Goal: Information Seeking & Learning: Learn about a topic

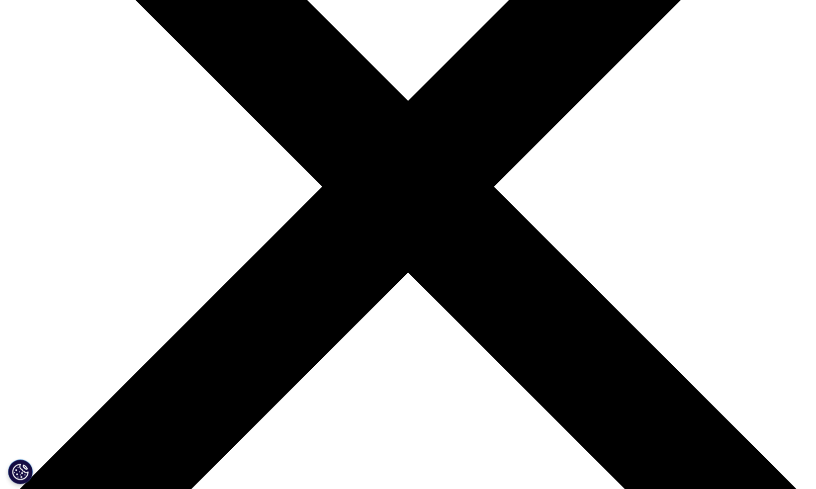
scroll to position [237, 0]
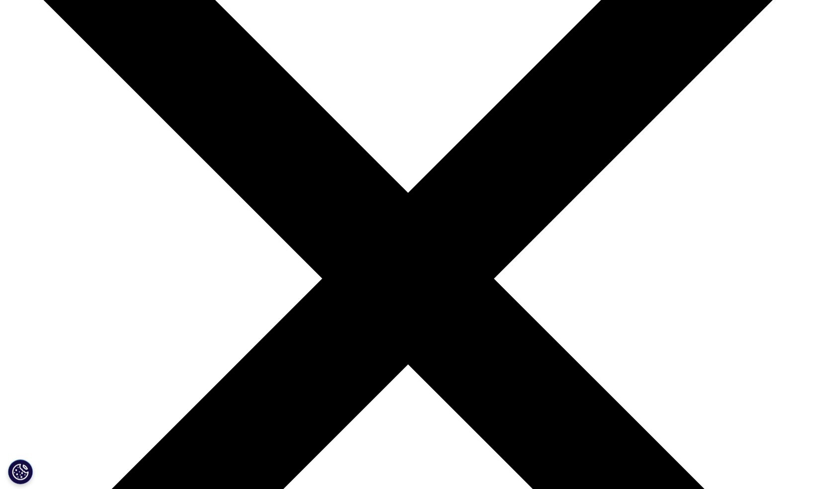
scroll to position [168, 0]
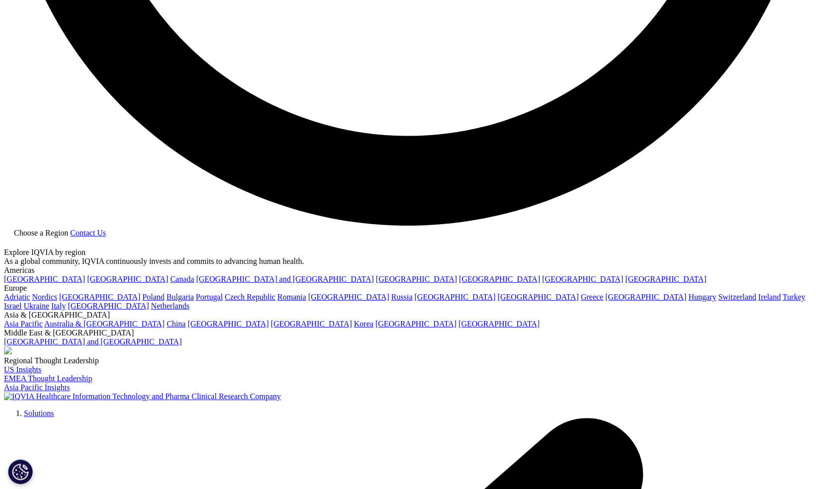
scroll to position [2224, 0]
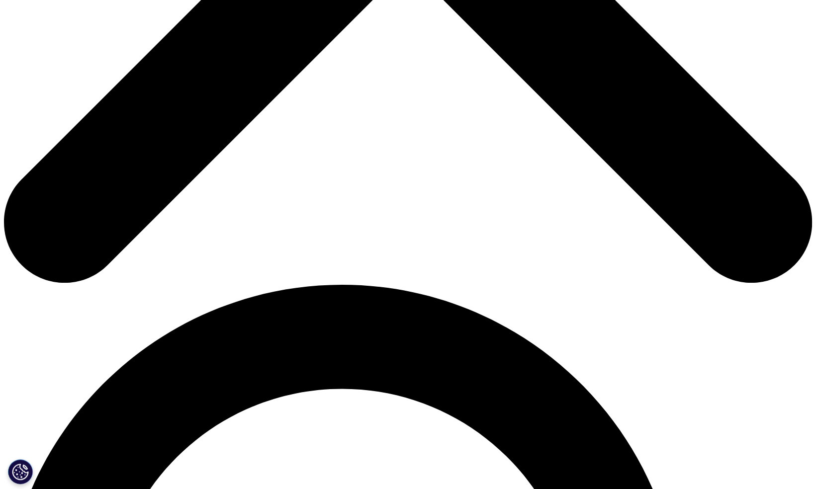
scroll to position [543, 0]
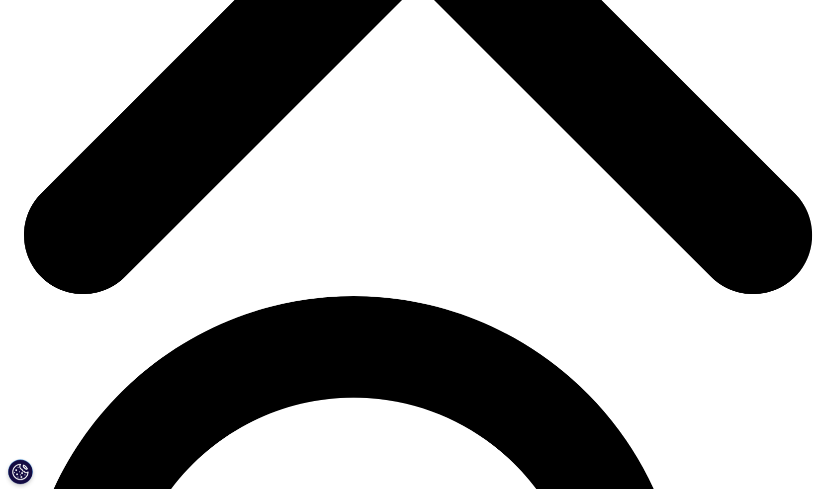
scroll to position [4162, 0]
